Goal: Check status: Check status

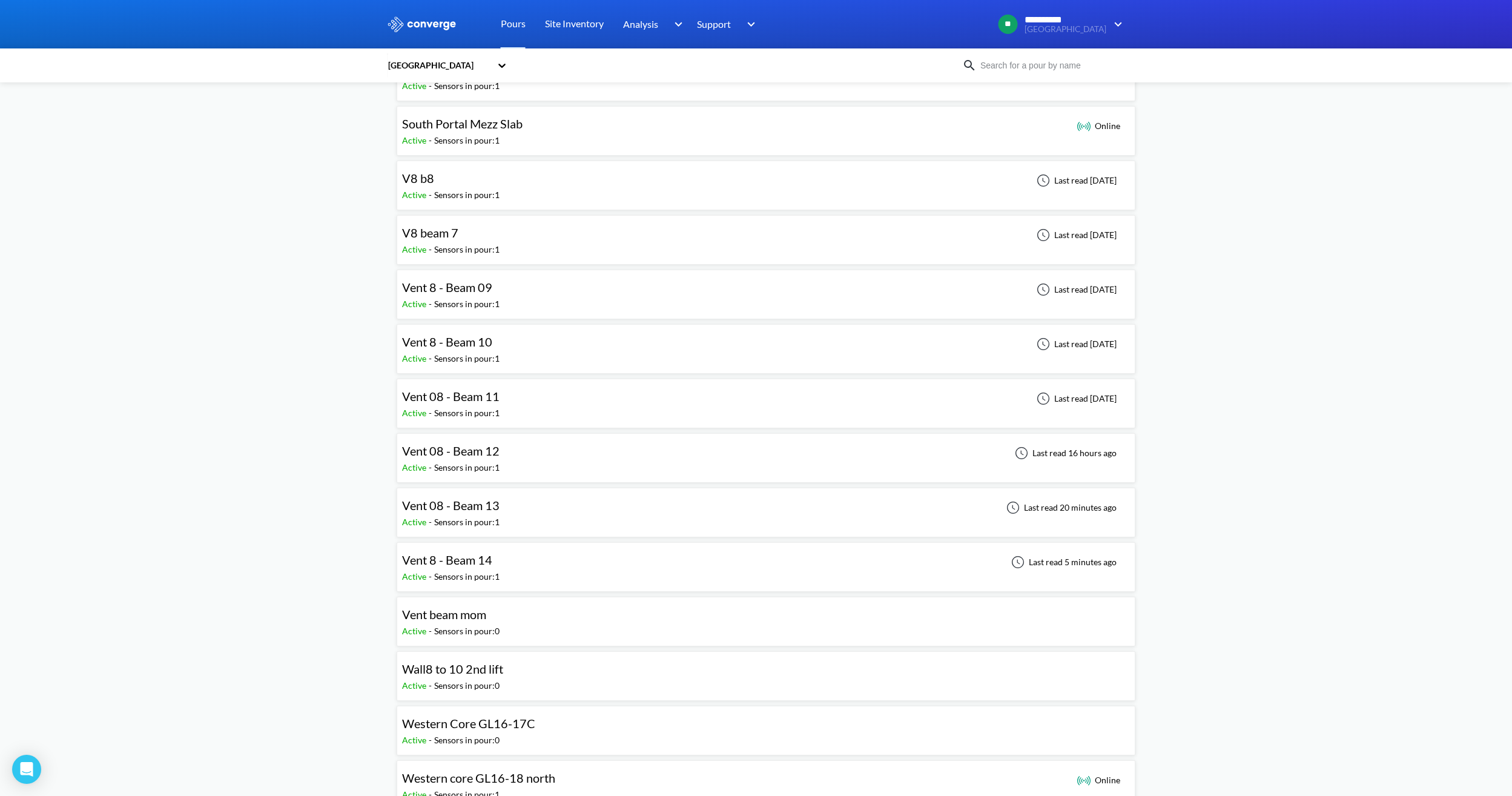
scroll to position [969, 0]
click at [511, 512] on div "Vent 08 - Beam 13 Active - Sensors in pour: 1 Last read 20 minutes ago" at bounding box center [767, 511] width 728 height 38
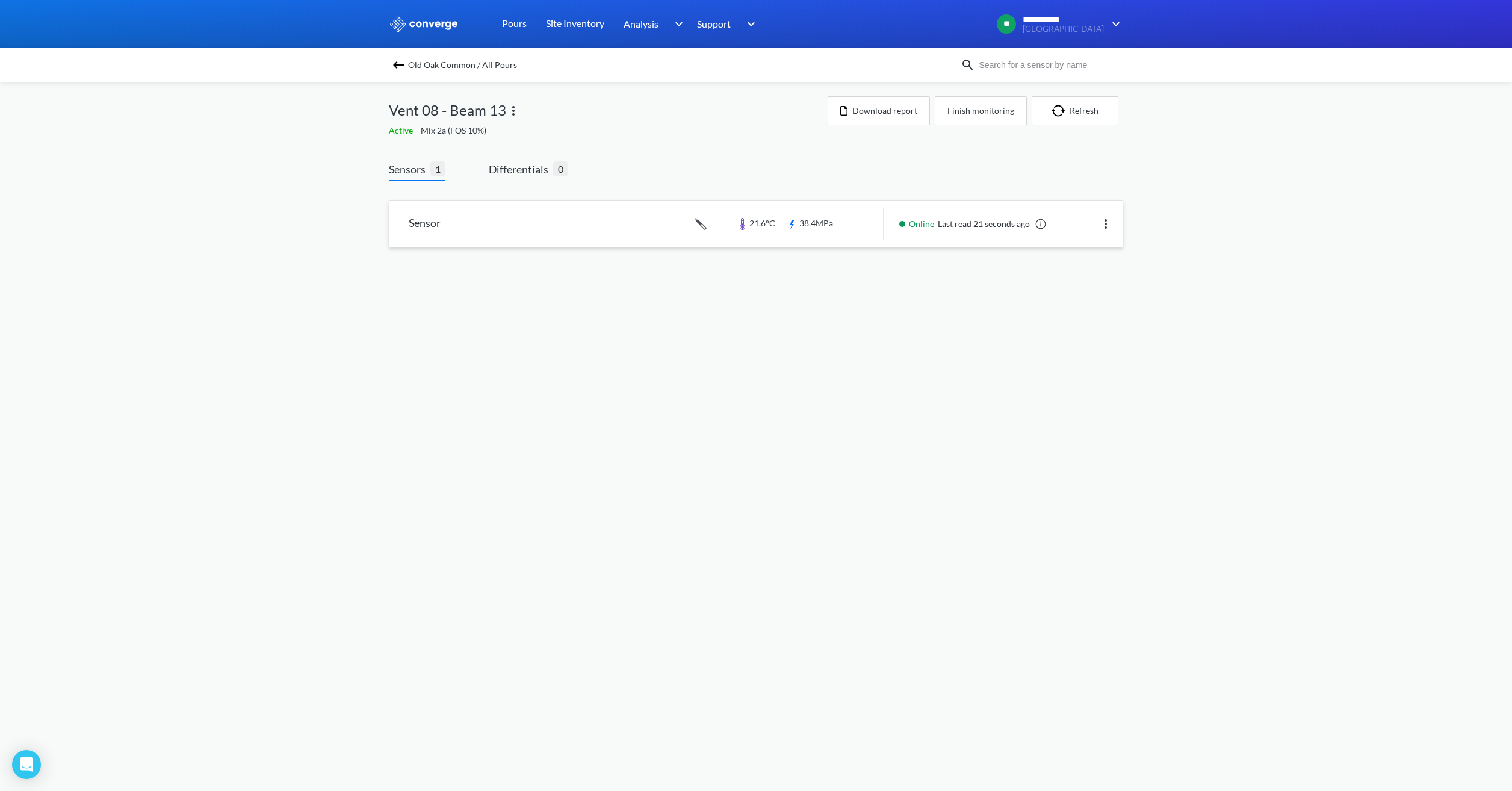
click at [849, 228] on link at bounding box center [756, 223] width 733 height 46
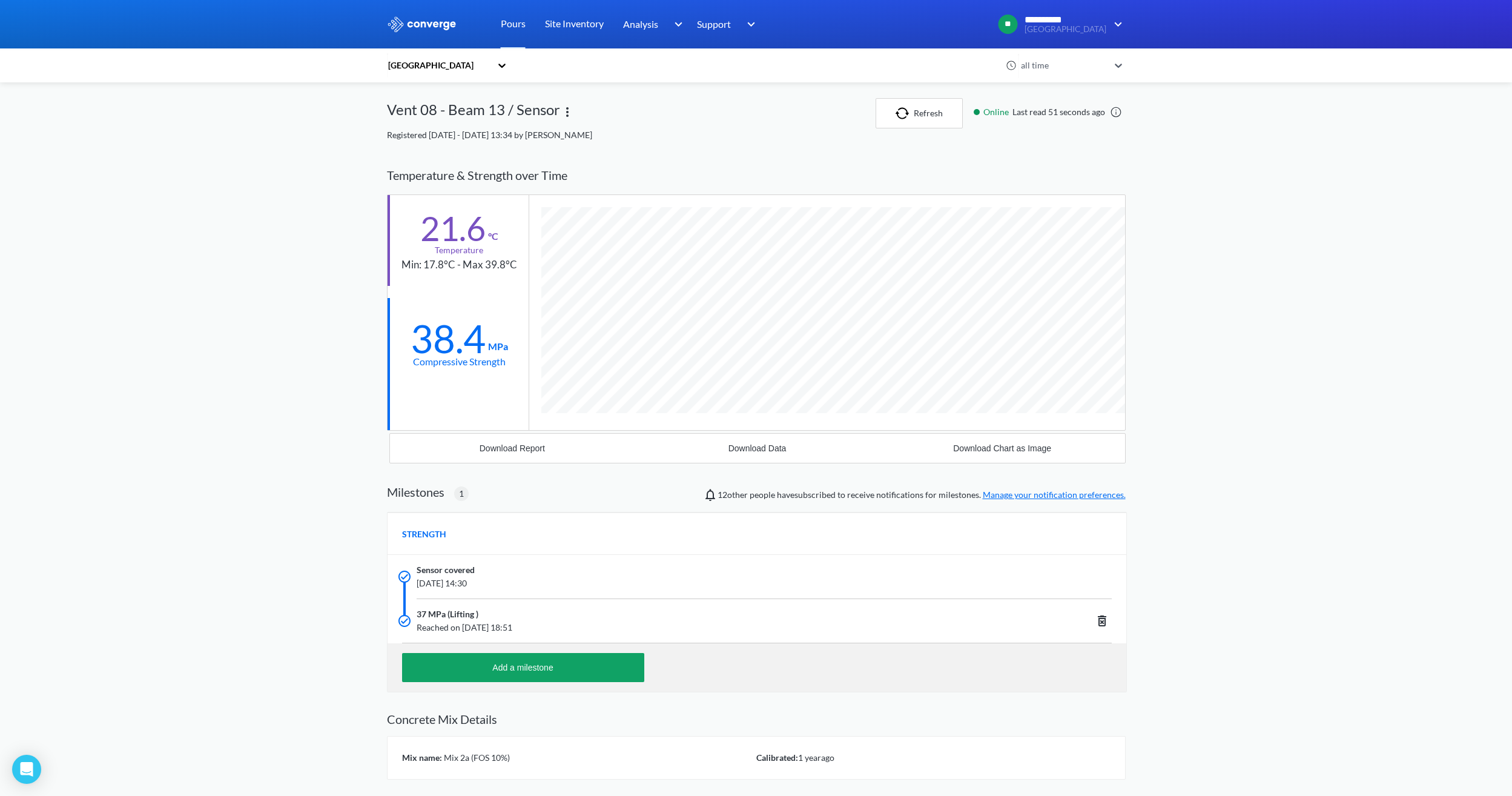
scroll to position [774, 739]
click at [929, 105] on button "Refresh" at bounding box center [918, 113] width 87 height 30
click at [910, 106] on button "Refresh" at bounding box center [924, 113] width 87 height 30
click at [511, 26] on link "Pours" at bounding box center [513, 24] width 25 height 49
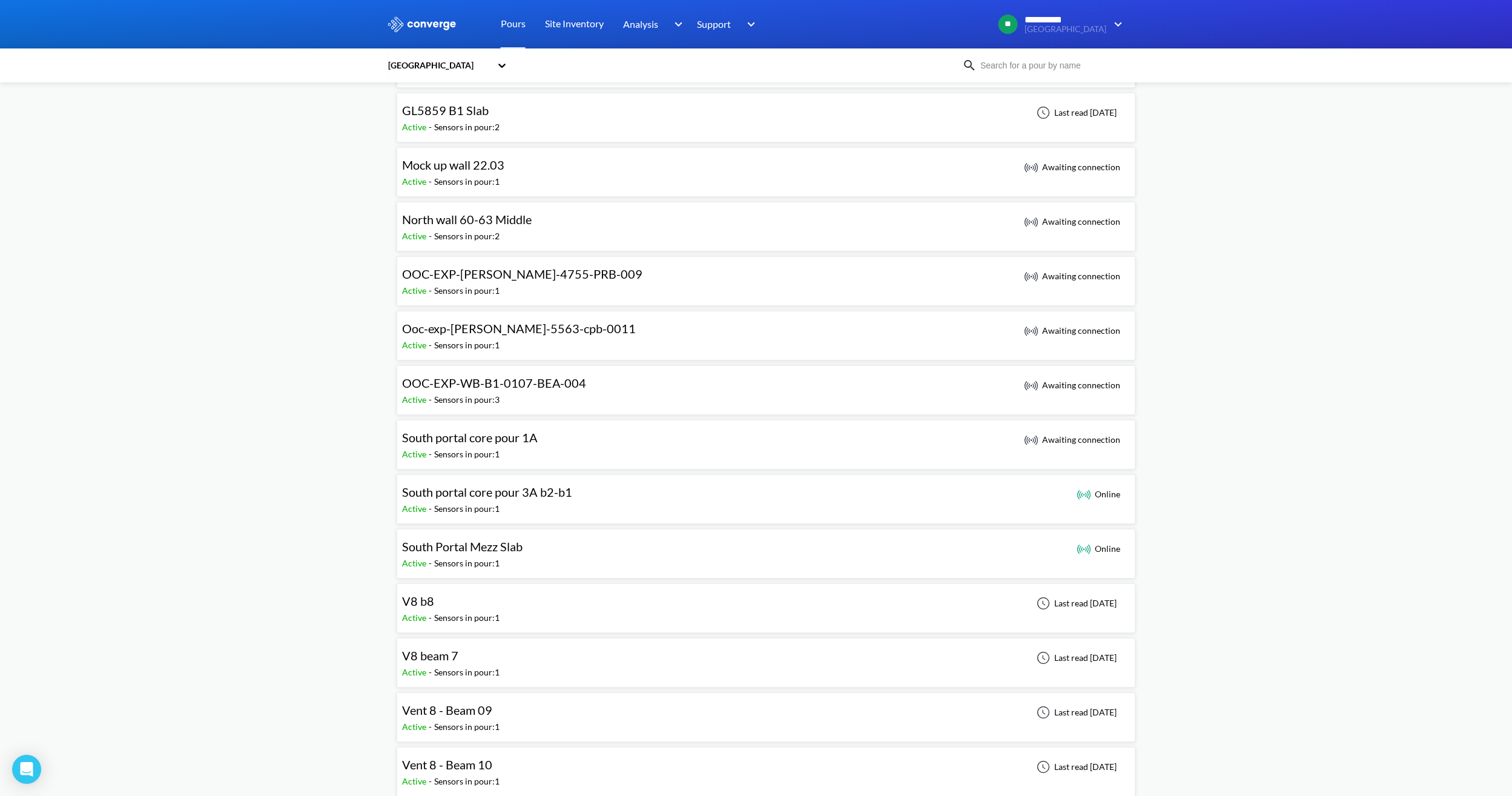
scroll to position [848, 0]
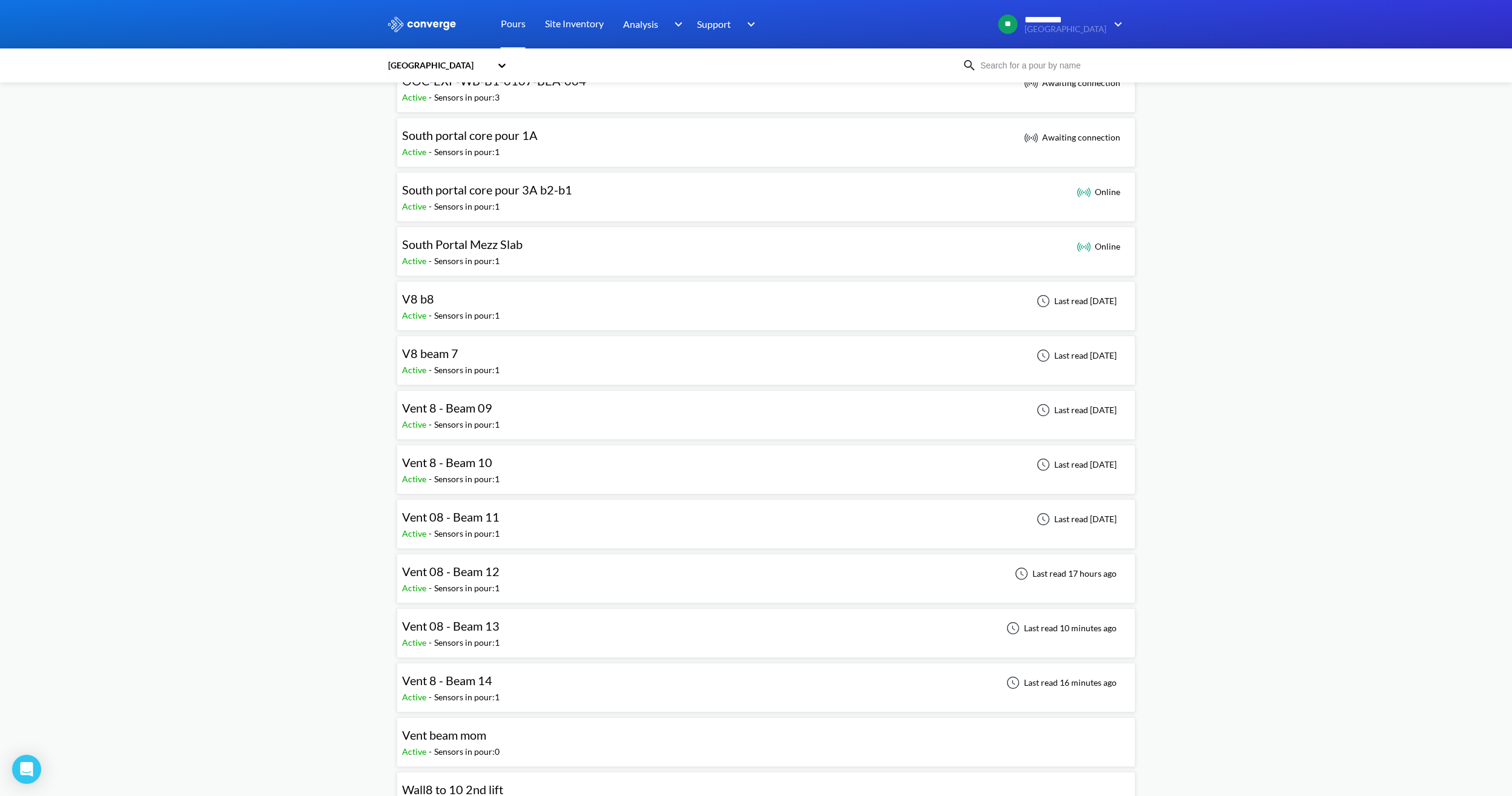
click at [522, 680] on div "Vent 8 - Beam 14 Active - Sensors in pour: 1 Last read 16 minutes ago" at bounding box center [767, 687] width 728 height 38
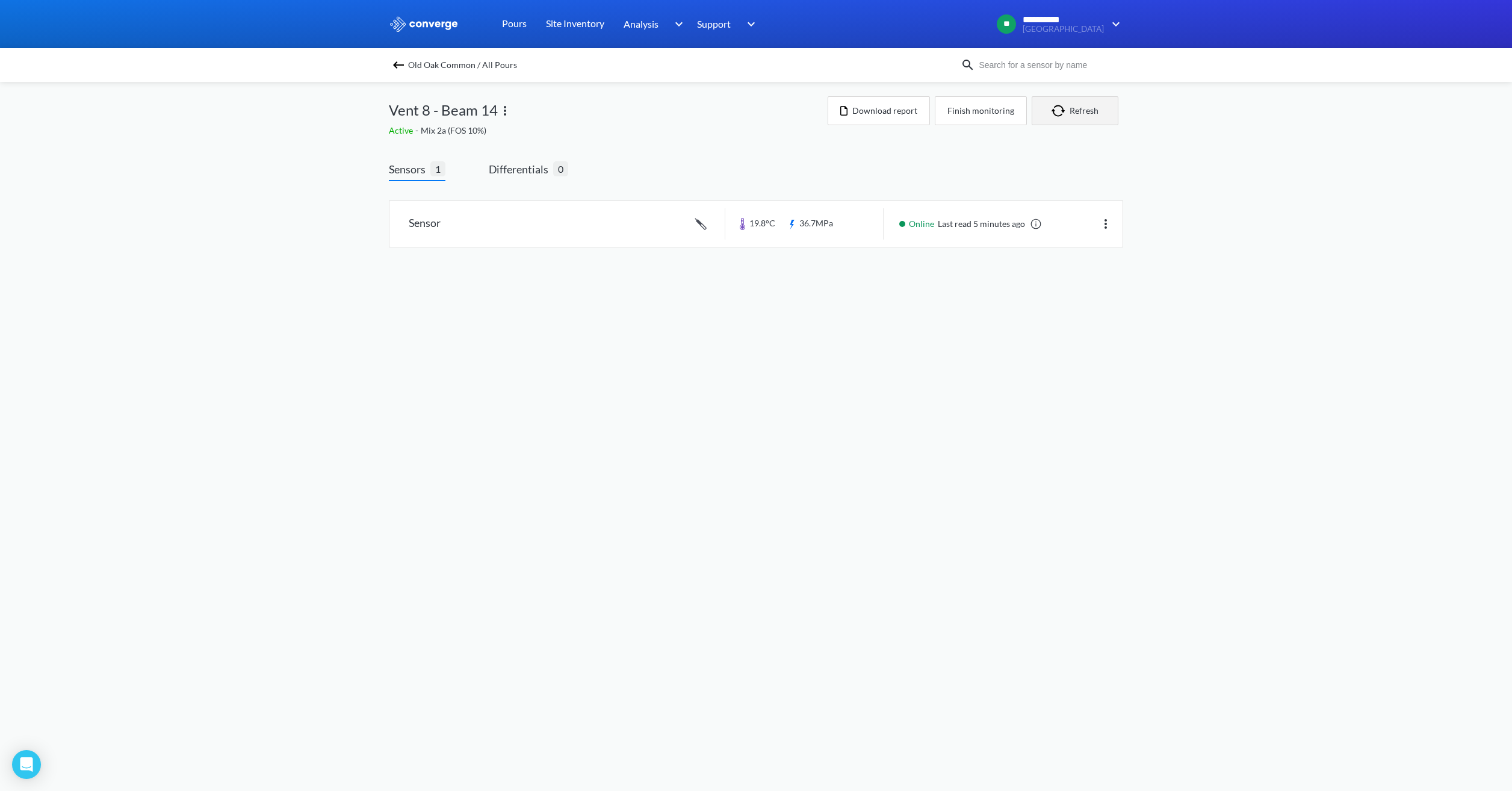
click at [1068, 119] on button "Refresh" at bounding box center [1075, 111] width 87 height 29
click at [396, 64] on img at bounding box center [399, 65] width 15 height 15
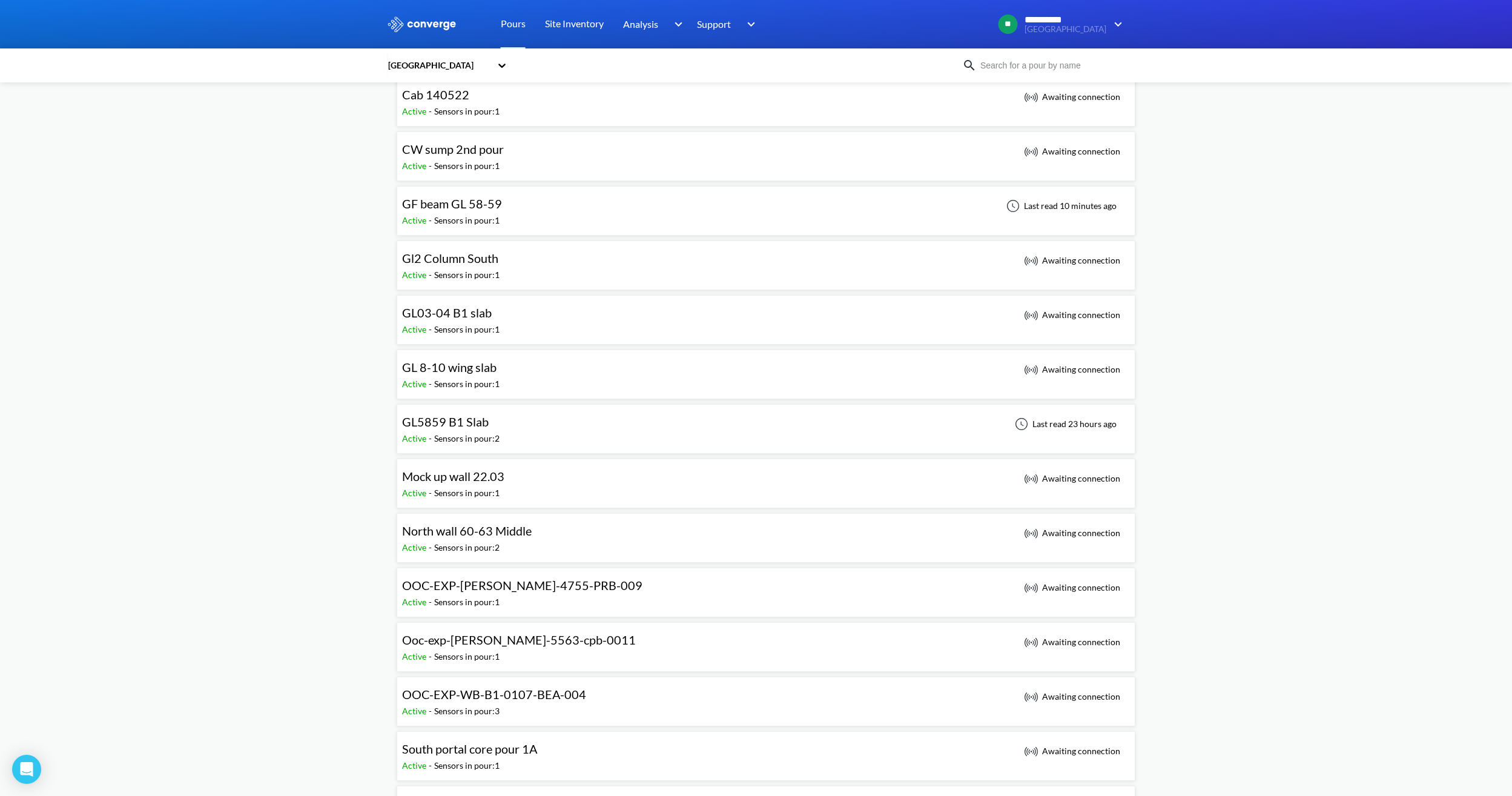
scroll to position [302, 0]
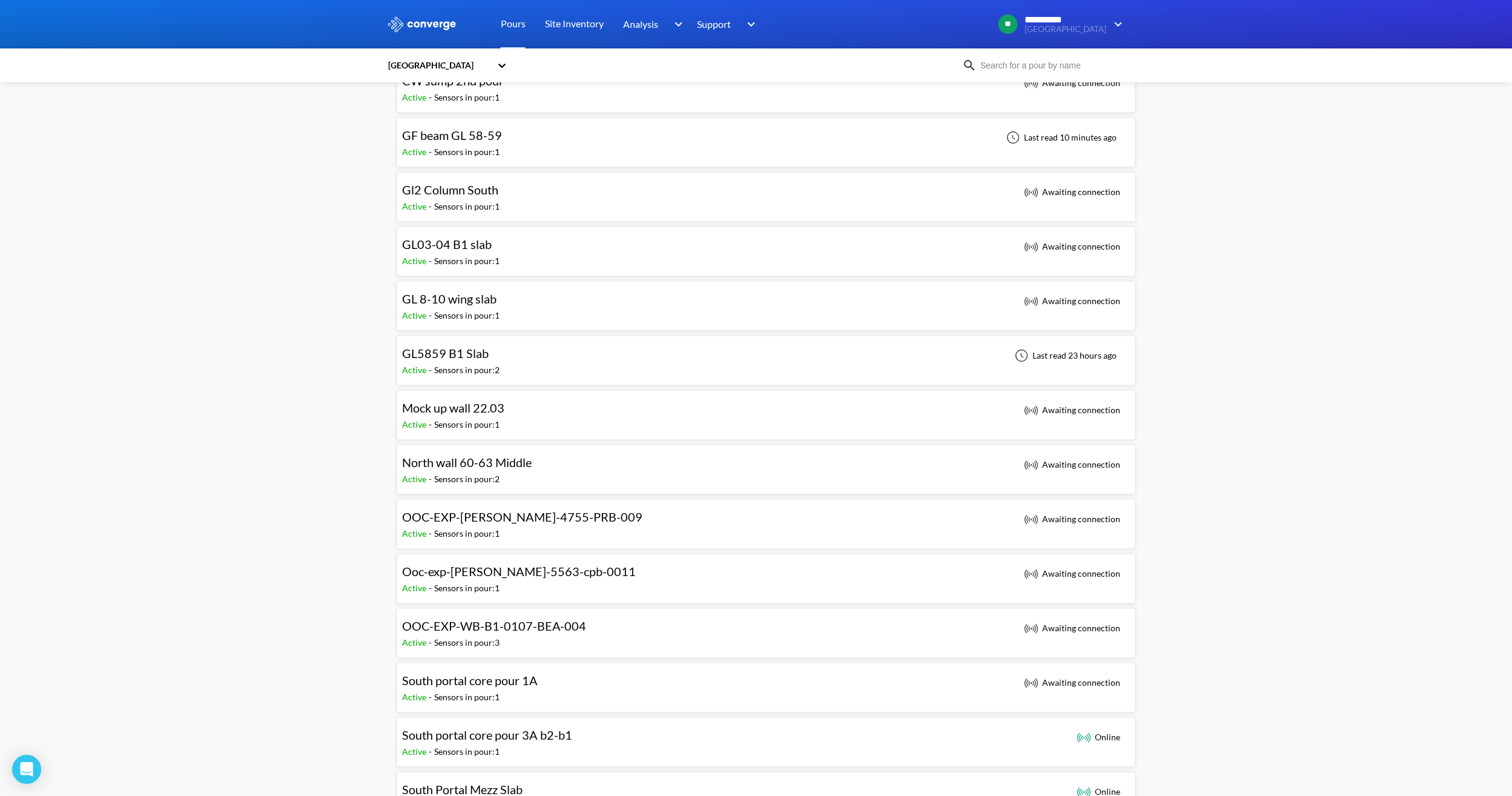
click at [493, 133] on span "GF beam GL 58-59" at bounding box center [452, 136] width 100 height 15
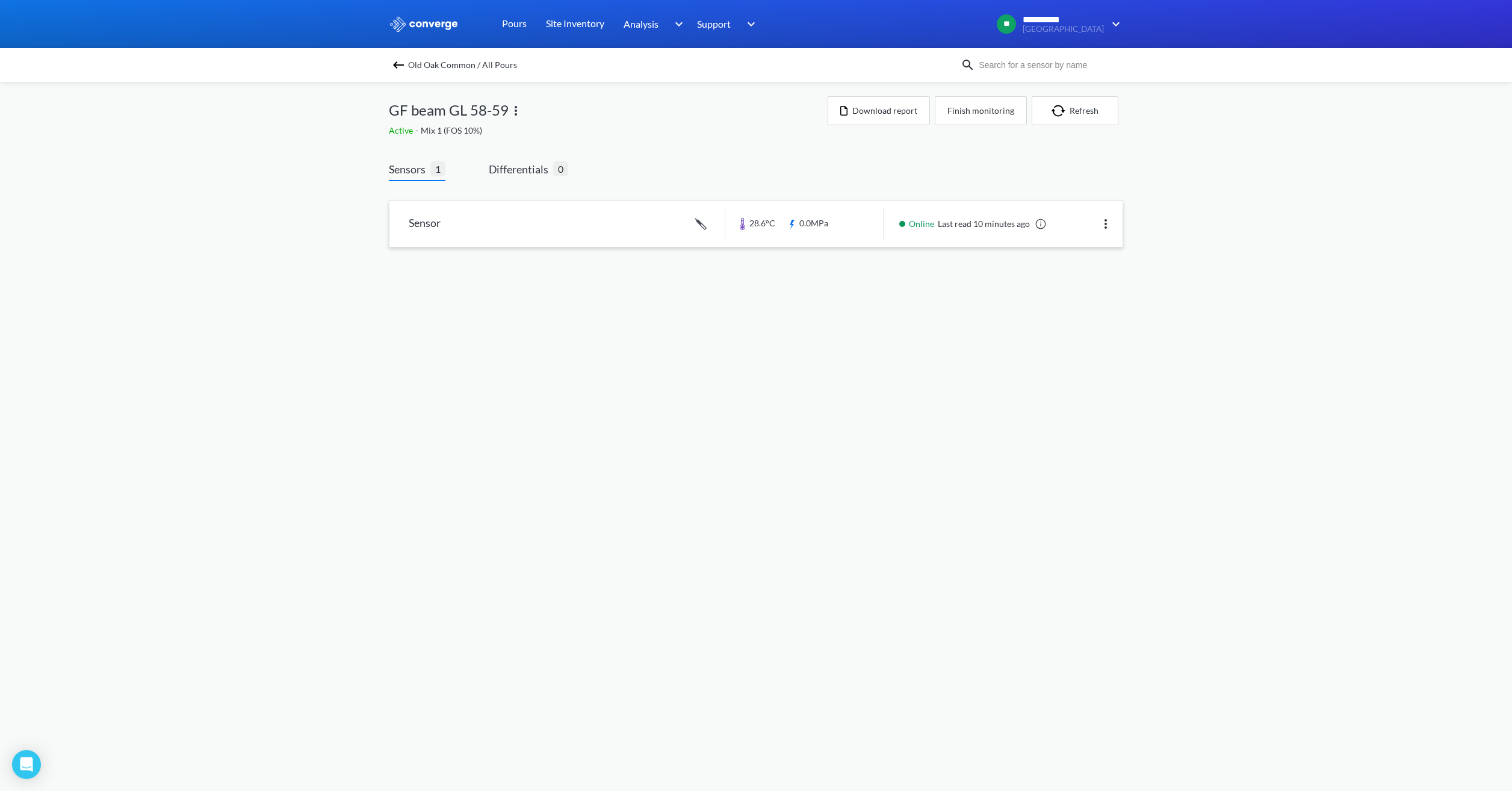
click at [616, 231] on link at bounding box center [756, 223] width 733 height 46
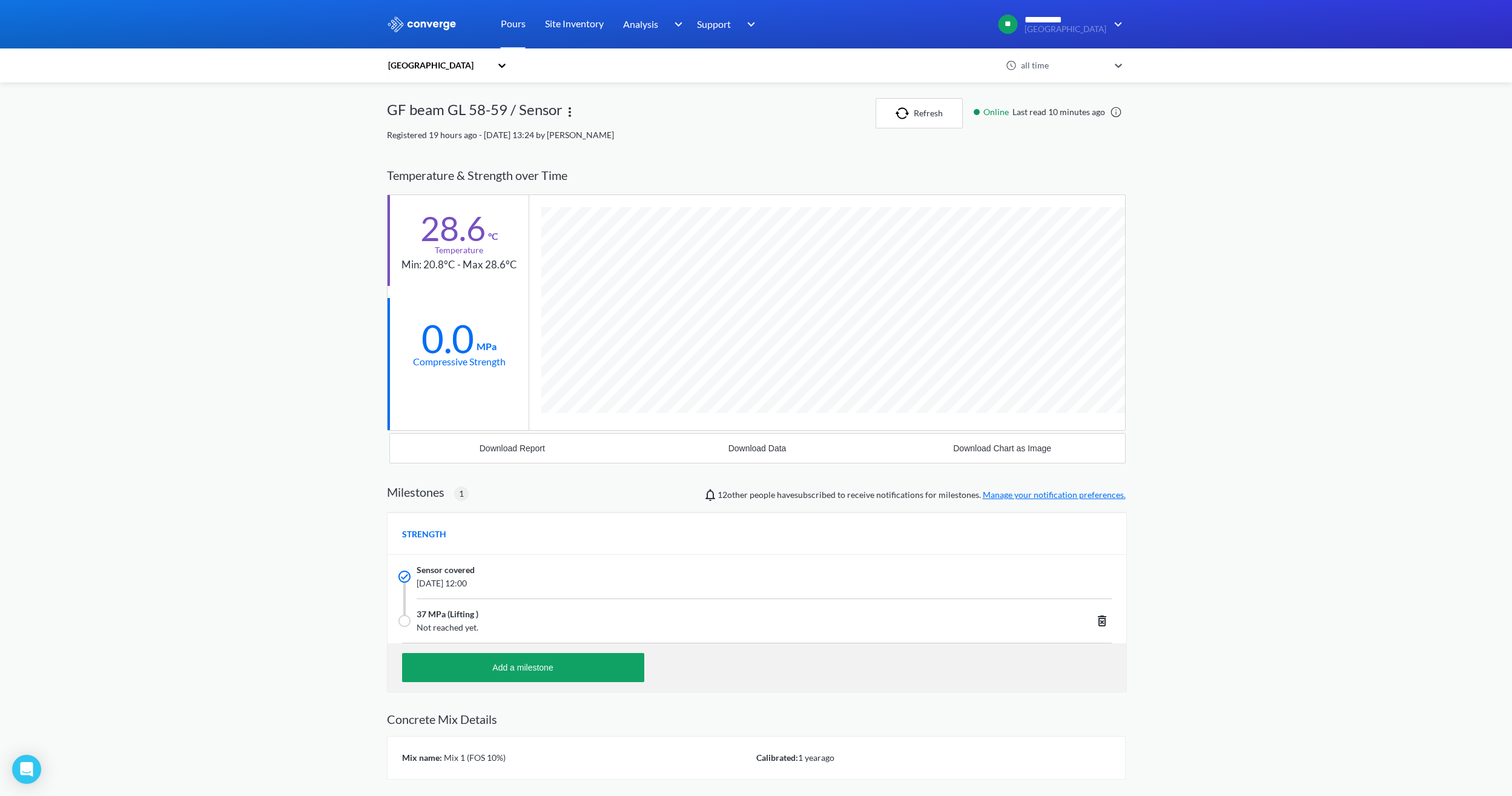
scroll to position [774, 739]
click at [910, 116] on img "button" at bounding box center [904, 113] width 18 height 12
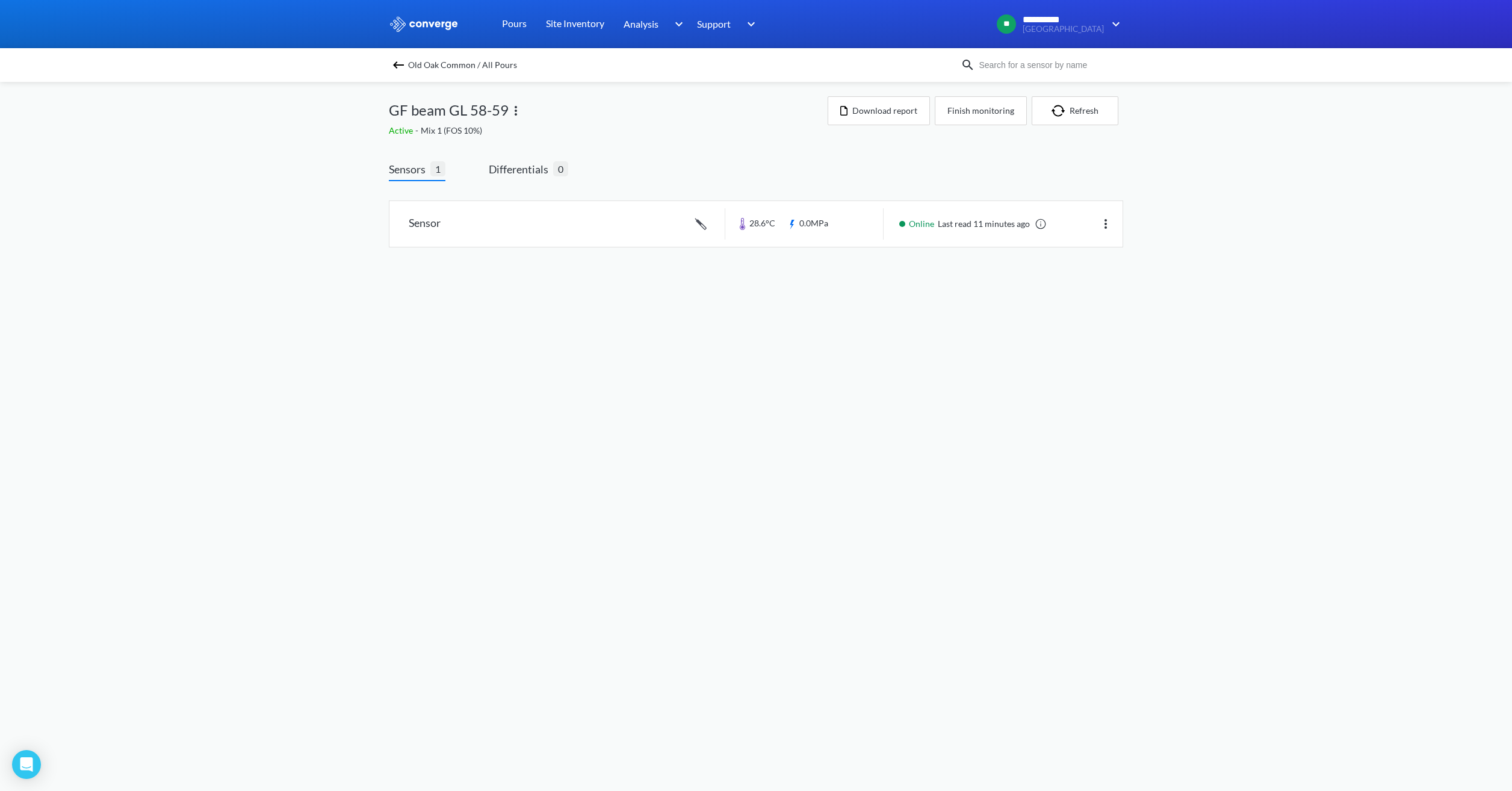
click at [395, 65] on img at bounding box center [399, 65] width 15 height 15
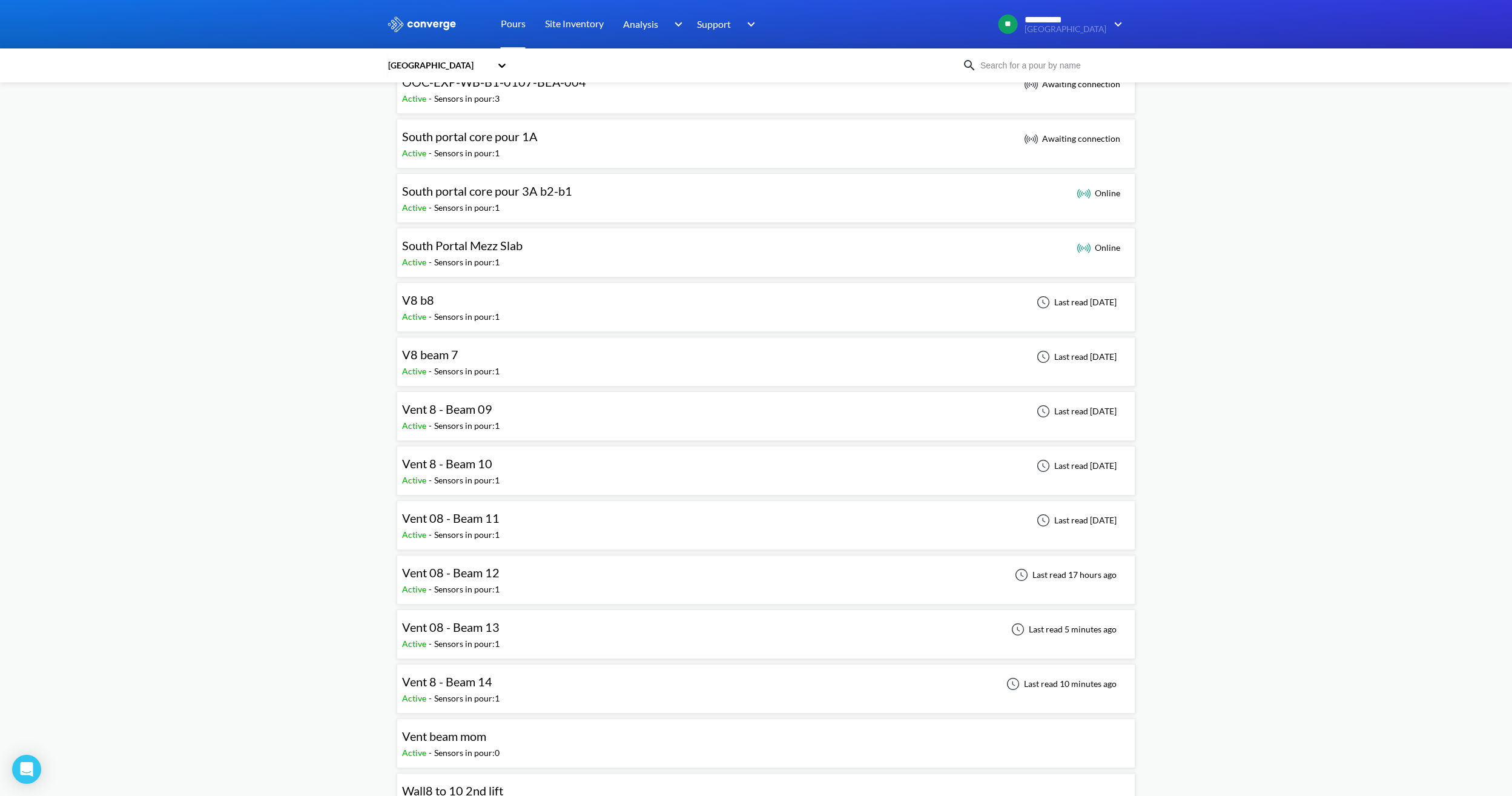
scroll to position [848, 0]
click at [515, 686] on div "Vent 8 - Beam 14 Active - Sensors in pour: 1 Last read 10 minutes ago" at bounding box center [767, 687] width 728 height 38
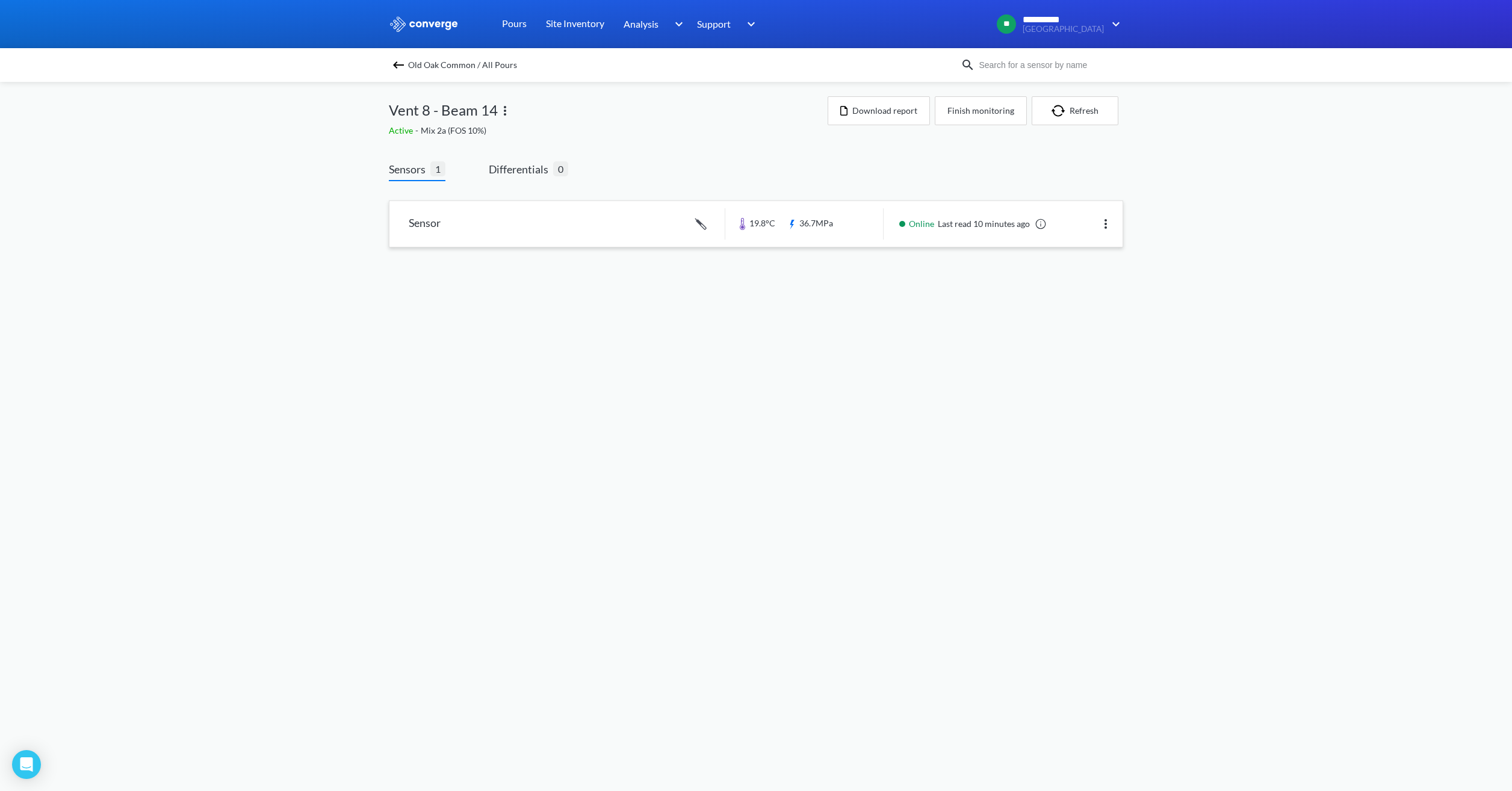
click at [800, 236] on link at bounding box center [756, 223] width 733 height 46
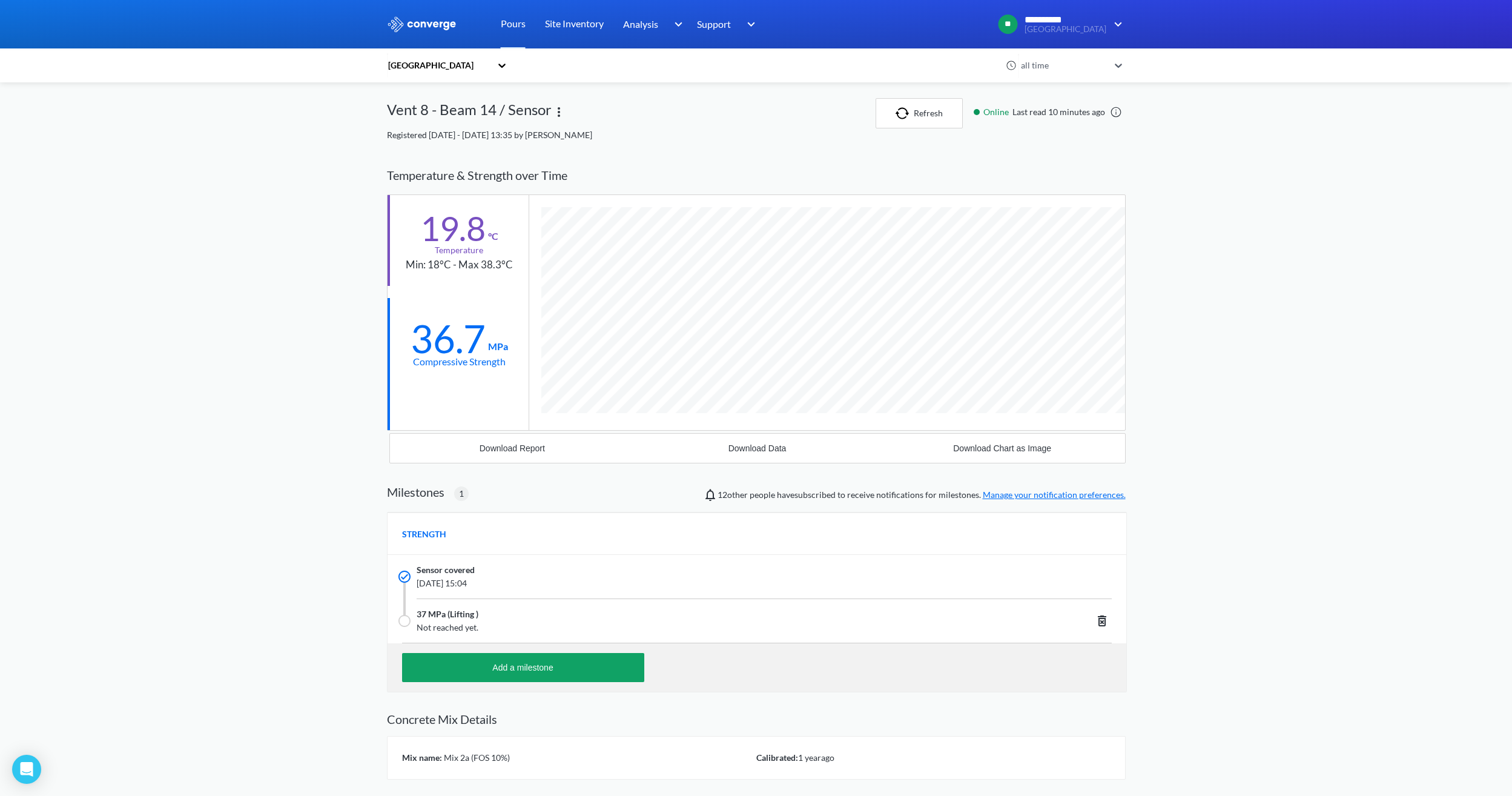
scroll to position [774, 739]
